Goal: Find specific page/section: Find specific page/section

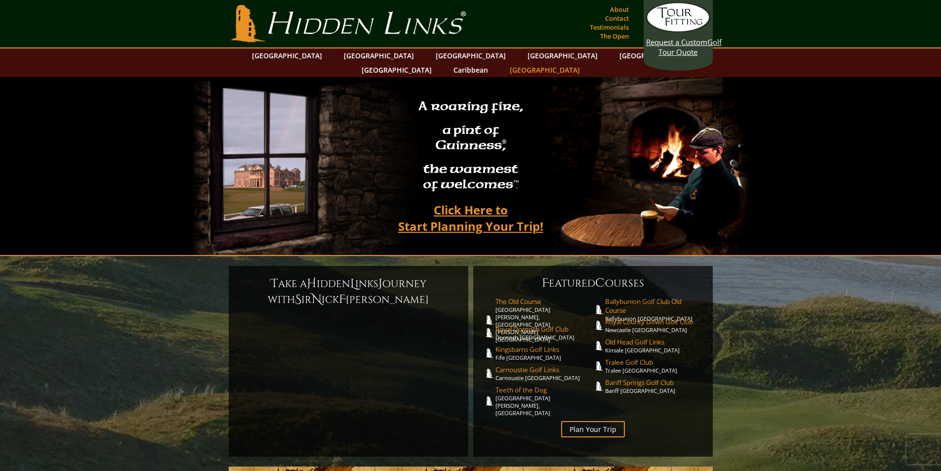
click at [585, 63] on link "[GEOGRAPHIC_DATA]" at bounding box center [545, 70] width 80 height 14
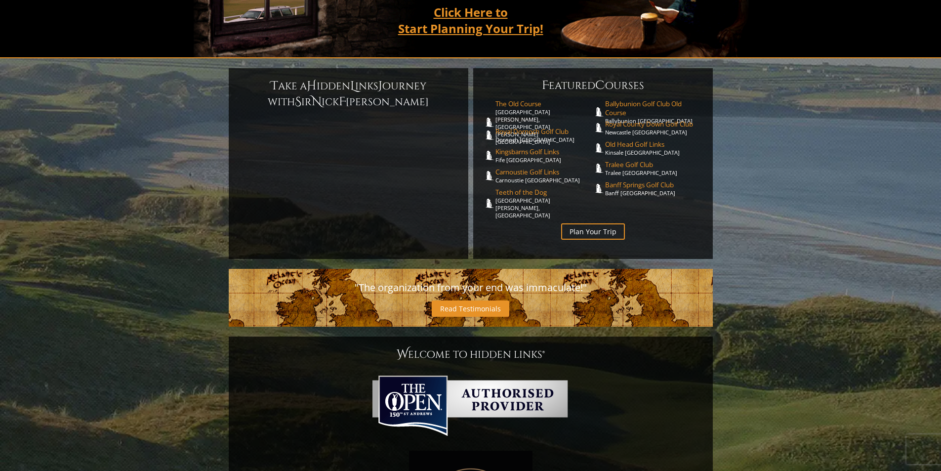
scroll to position [494, 0]
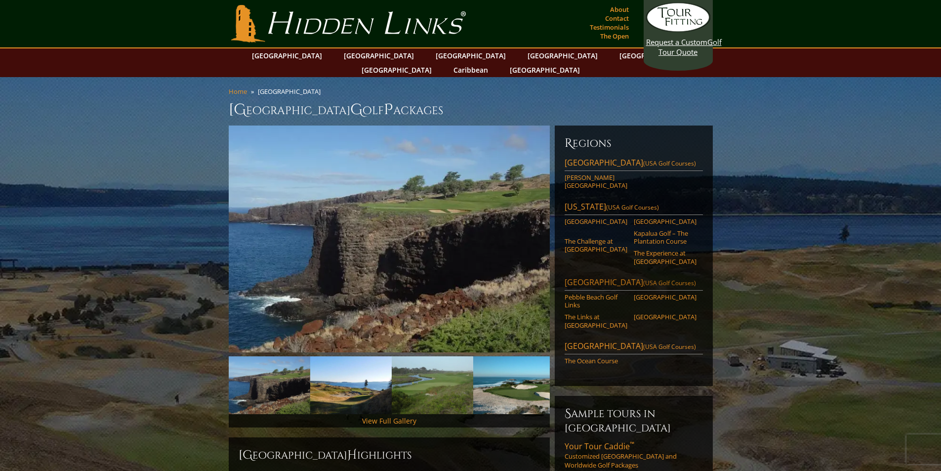
click at [605, 276] on link "Monterey Peninsula (USA Golf Courses)" at bounding box center [633, 283] width 138 height 14
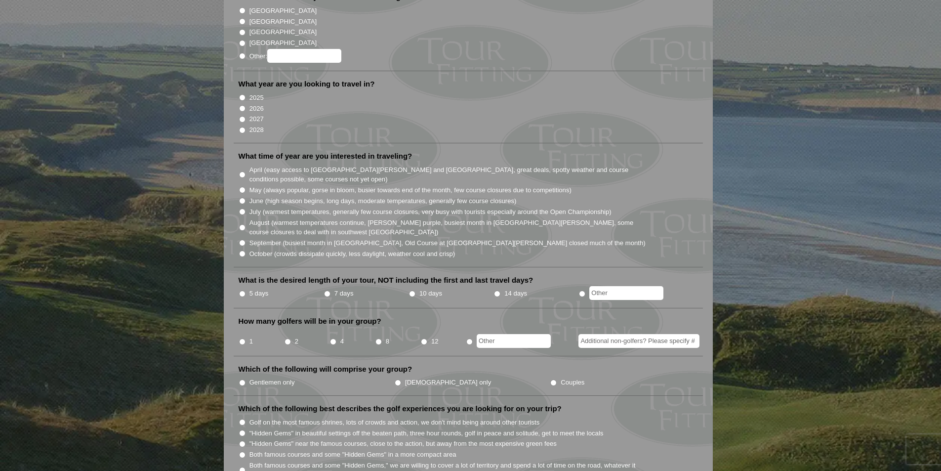
scroll to position [197, 0]
